Goal: Task Accomplishment & Management: Manage account settings

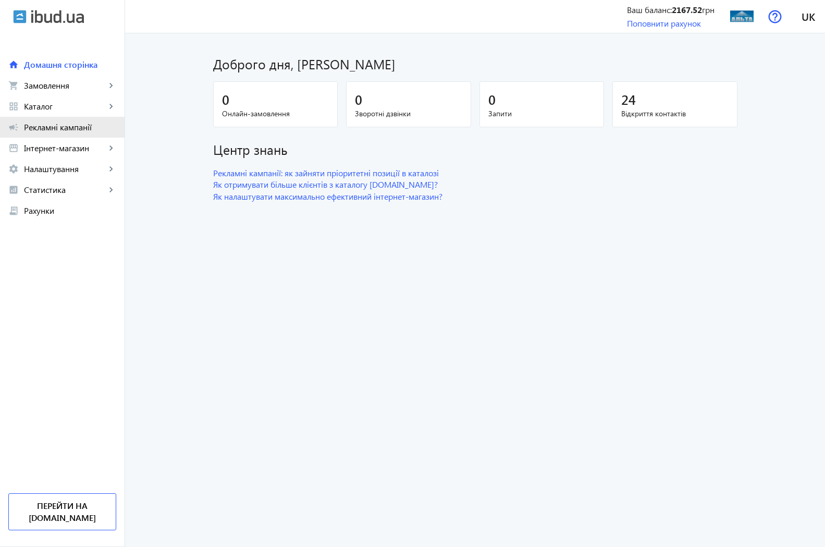
click at [50, 126] on span "Рекламні кампанії" at bounding box center [70, 127] width 92 height 10
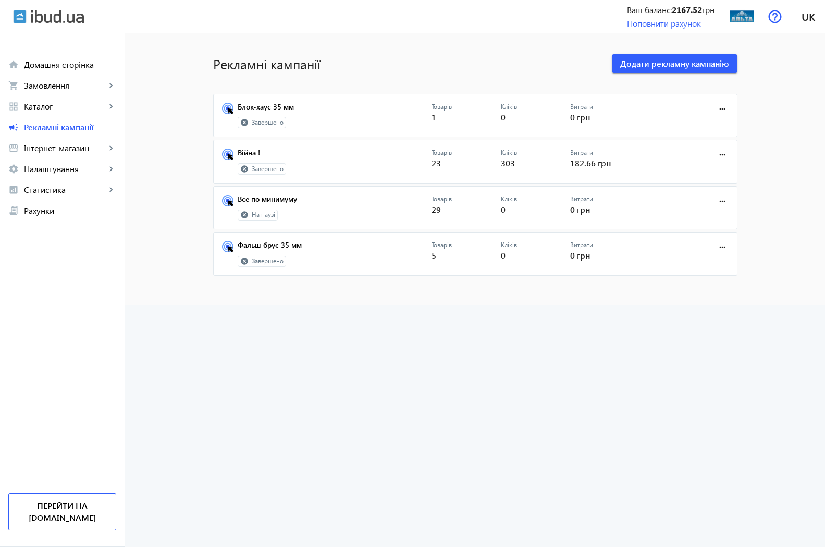
click at [238, 153] on link "Війна !" at bounding box center [335, 156] width 194 height 15
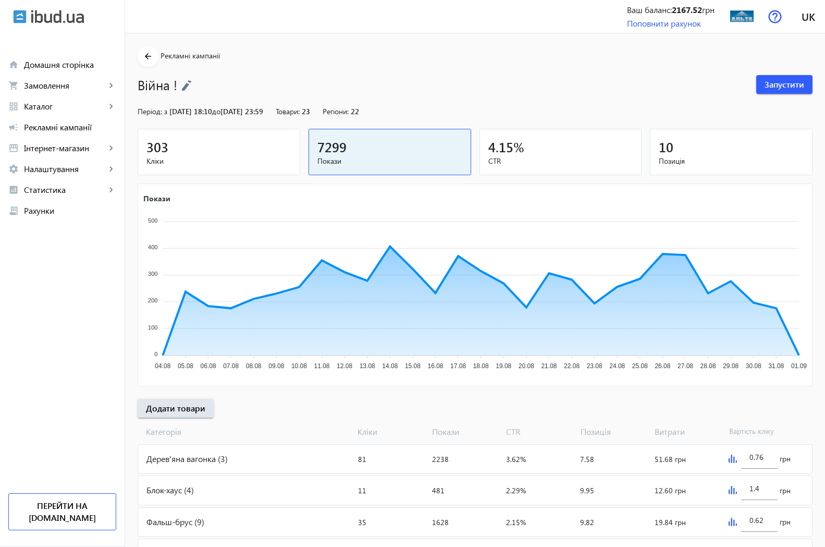
click at [149, 146] on span "303" at bounding box center [158, 146] width 22 height 17
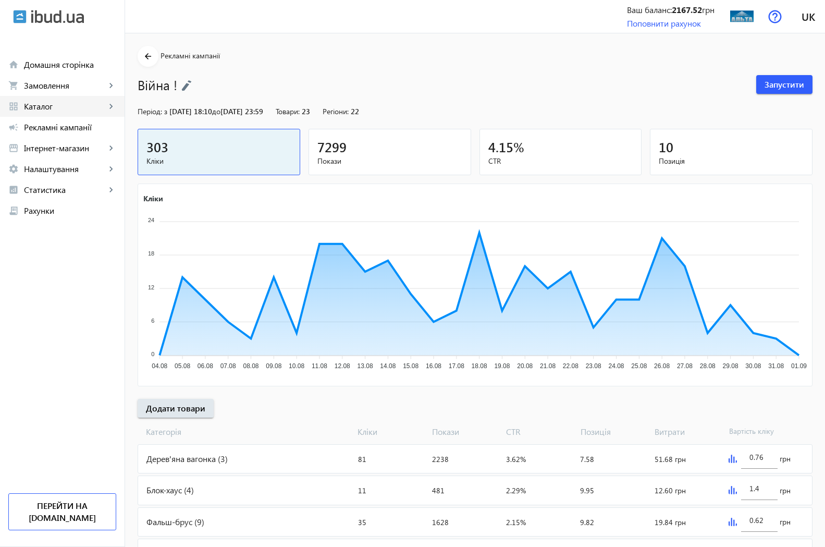
click at [34, 105] on span "Каталог" at bounding box center [65, 106] width 82 height 10
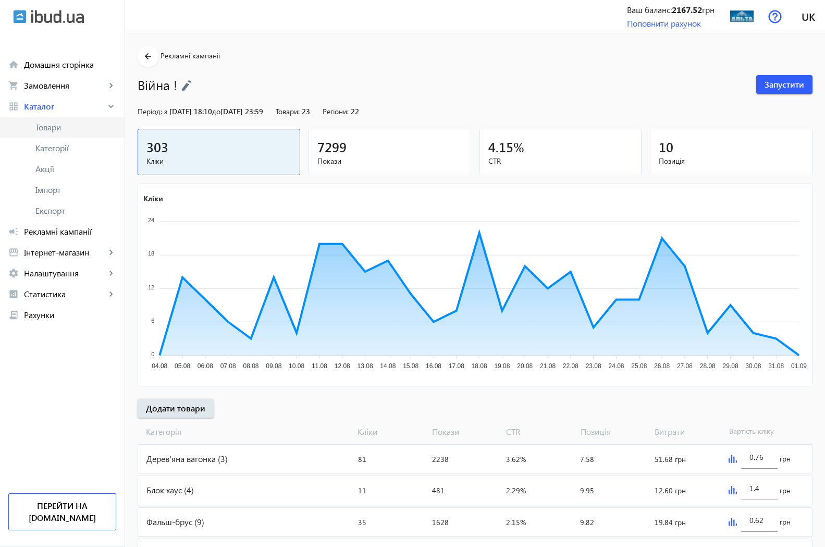
click at [52, 127] on span "Товари" at bounding box center [75, 127] width 81 height 10
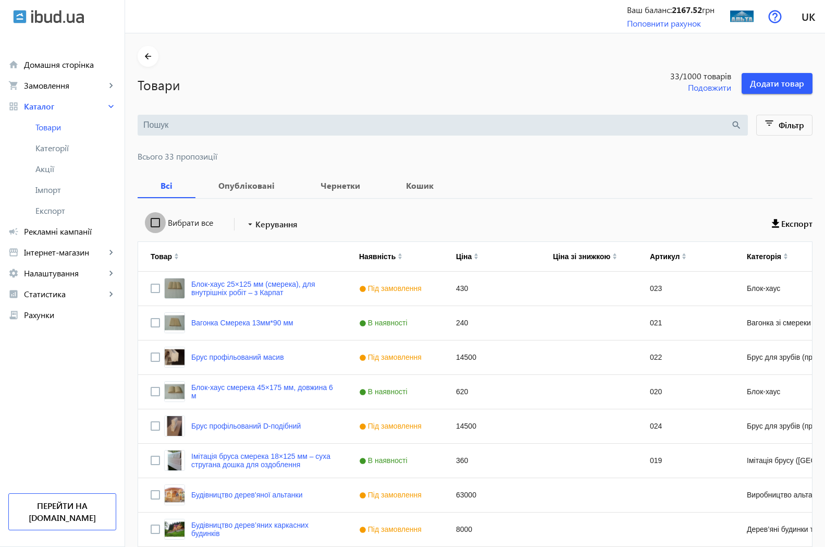
click at [147, 222] on input "Вибрати все" at bounding box center [155, 222] width 21 height 21
checkbox input "true"
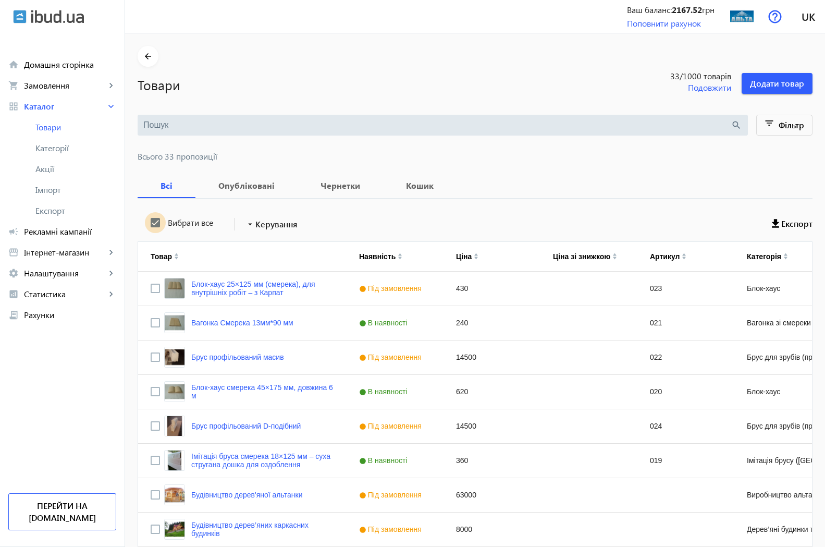
checkbox input "true"
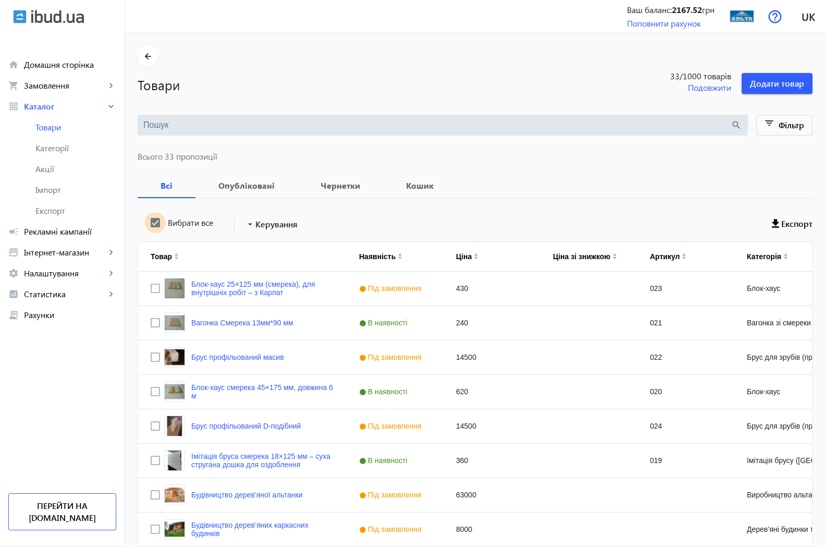
checkbox input "true"
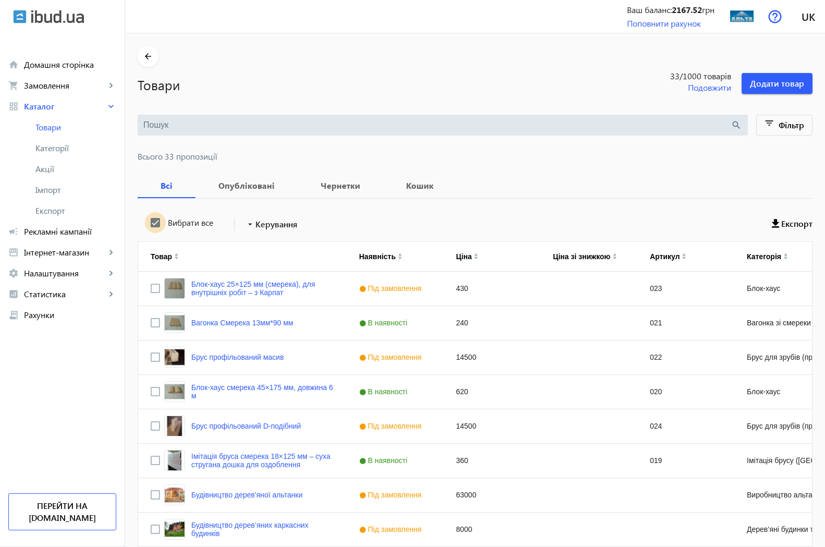
checkbox input "true"
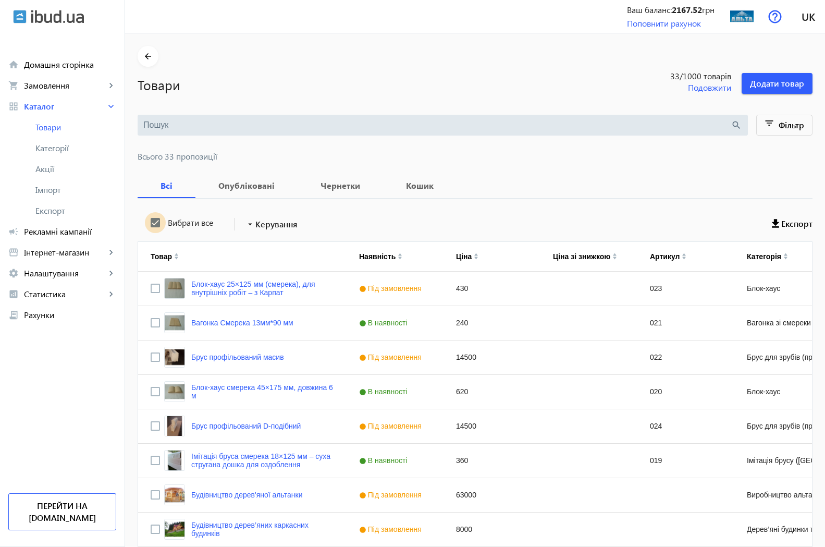
checkbox input "true"
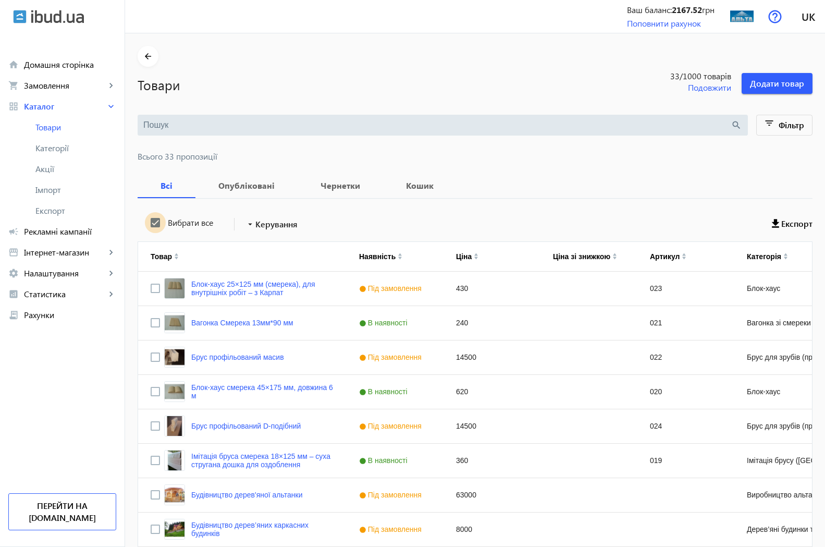
checkbox input "true"
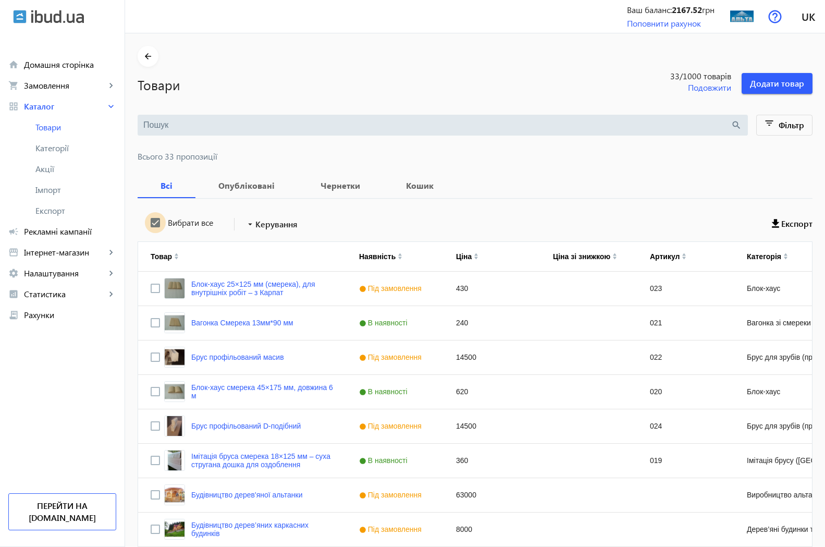
checkbox input "true"
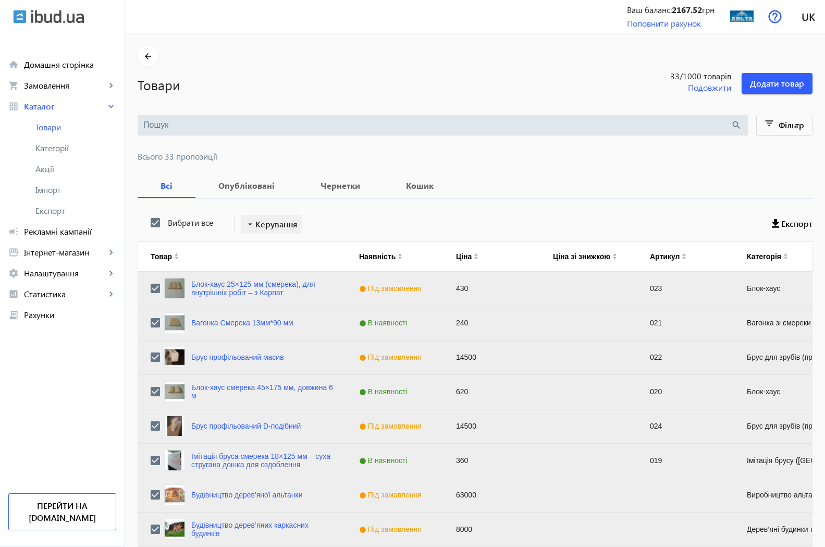
click at [247, 224] on mat-icon "arrow_drop_down" at bounding box center [250, 224] width 10 height 10
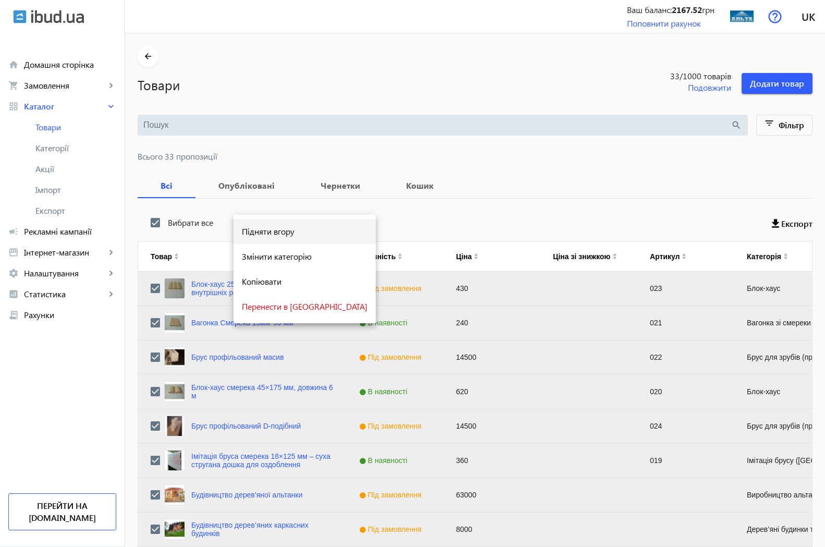
click at [278, 235] on span "Підняти вгору" at bounding box center [305, 231] width 126 height 8
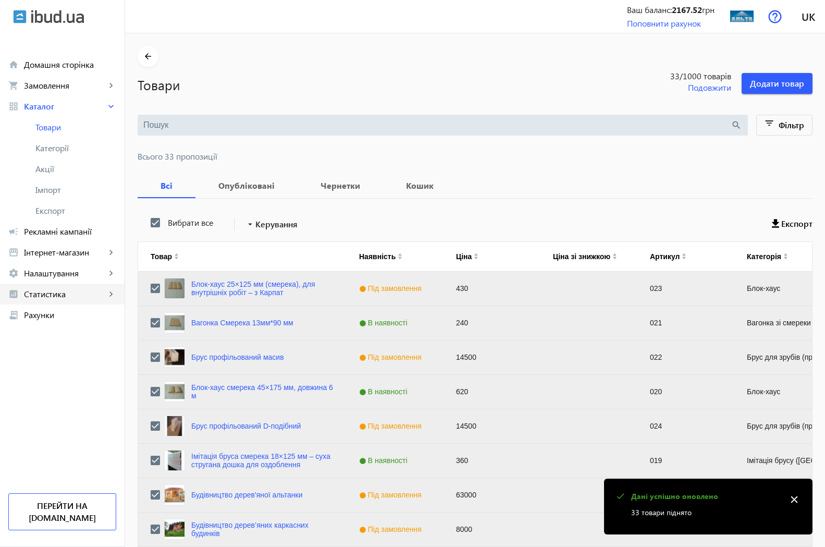
click at [56, 293] on span "Статистика" at bounding box center [65, 294] width 82 height 10
click at [57, 315] on span "Огляд" at bounding box center [75, 315] width 81 height 10
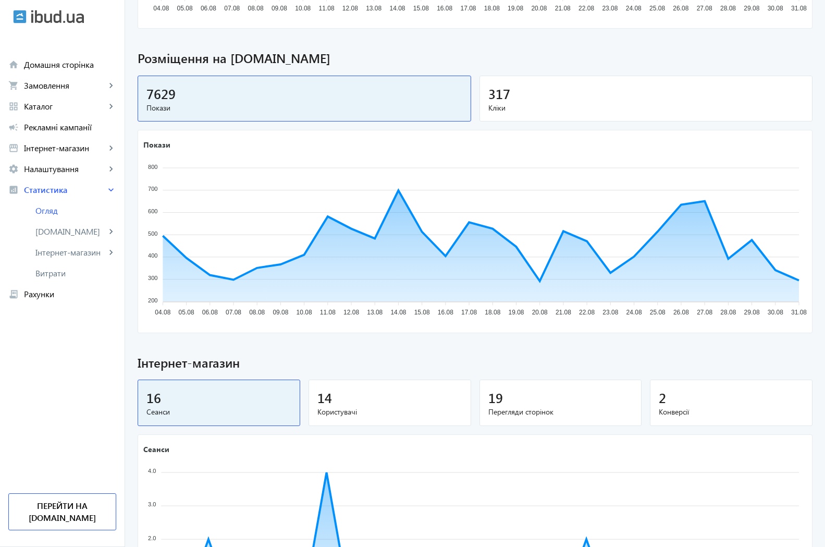
scroll to position [48, 0]
